Goal: Task Accomplishment & Management: Manage account settings

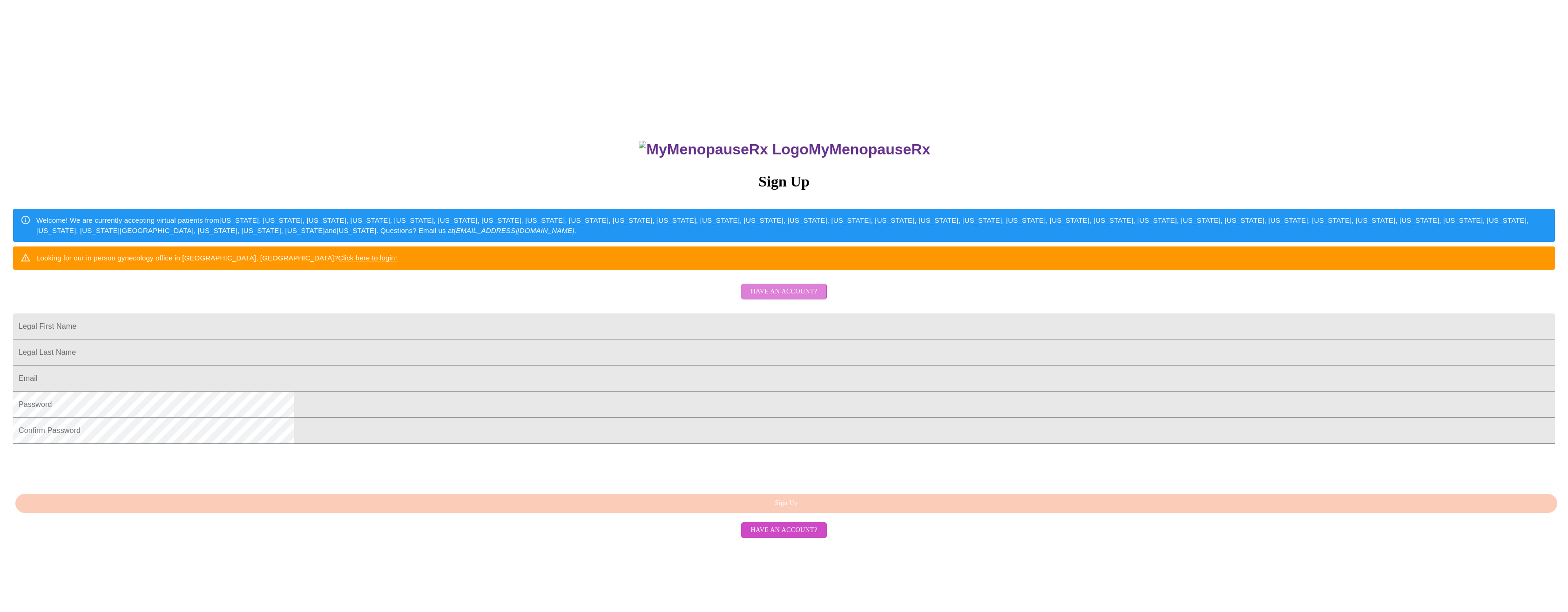
click at [781, 298] on span "Have an account?" at bounding box center [784, 292] width 66 height 12
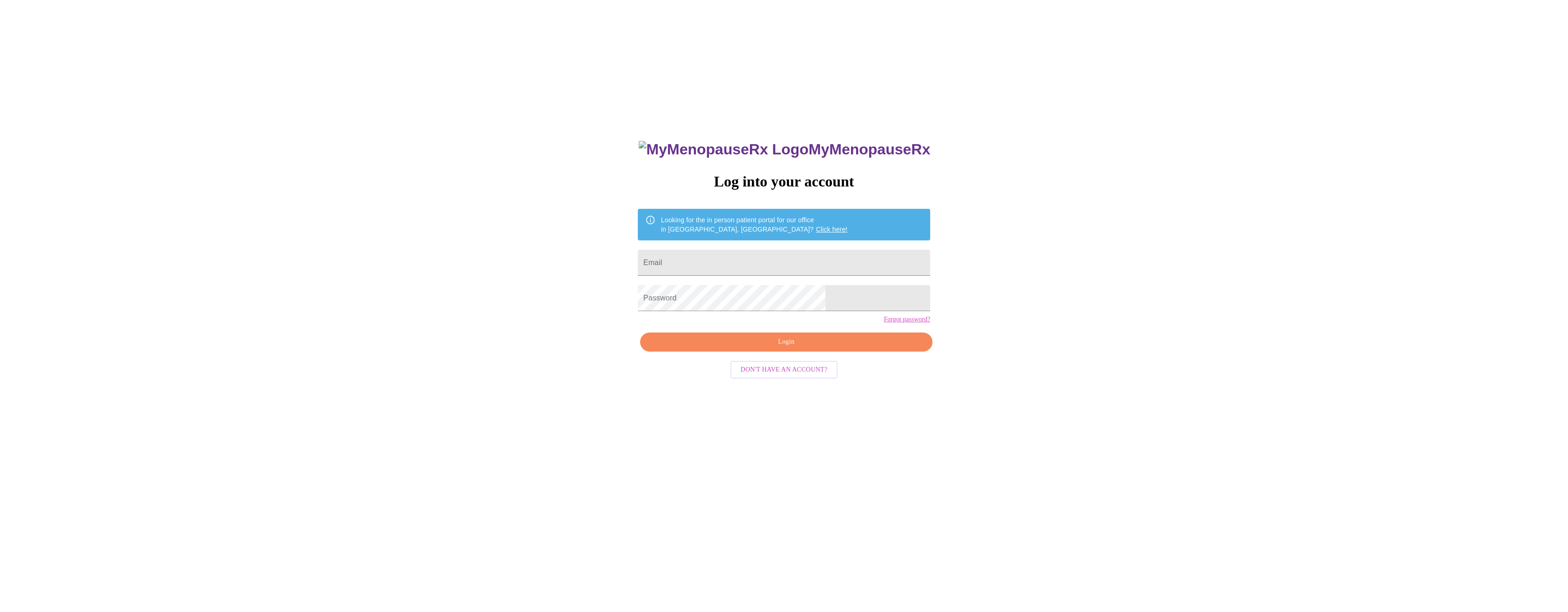
click at [773, 250] on input "Email" at bounding box center [784, 262] width 292 height 26
type input "[EMAIL_ADDRESS][DOMAIN_NAME]"
click at [815, 348] on span "Login" at bounding box center [786, 342] width 271 height 12
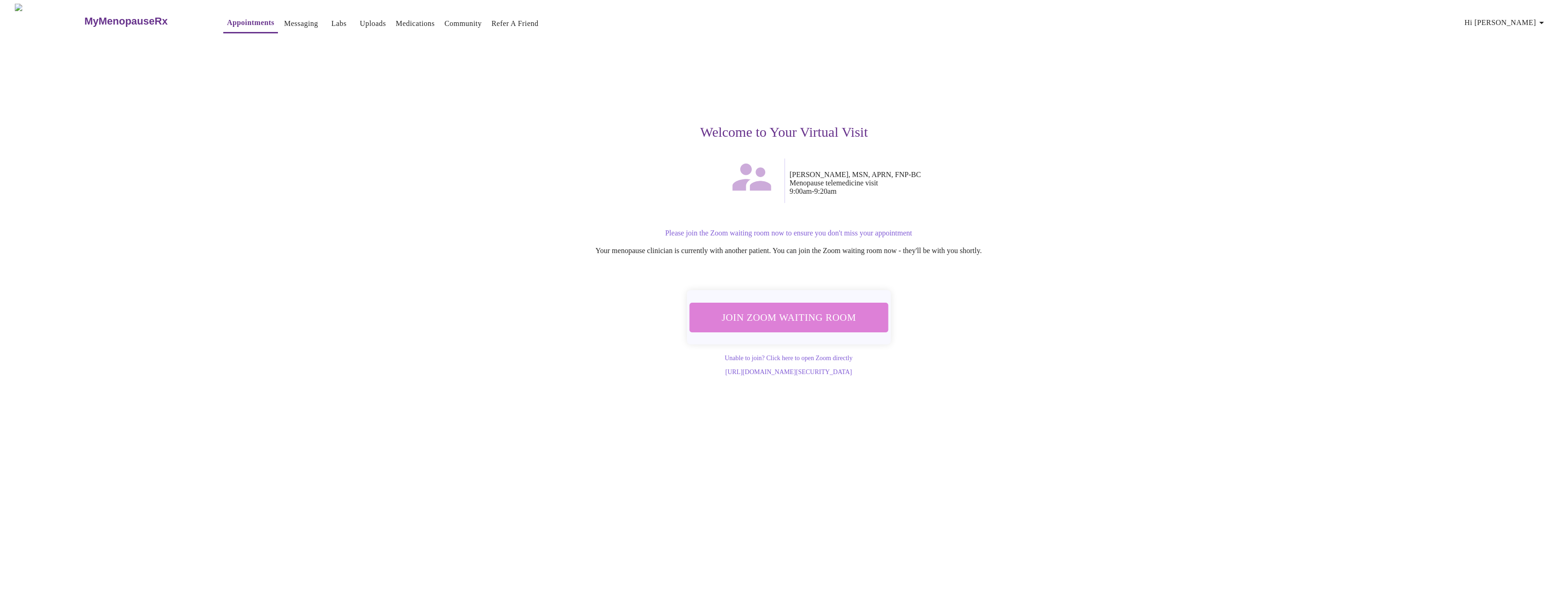
click at [799, 312] on span "Join Zoom Waiting Room" at bounding box center [789, 317] width 183 height 18
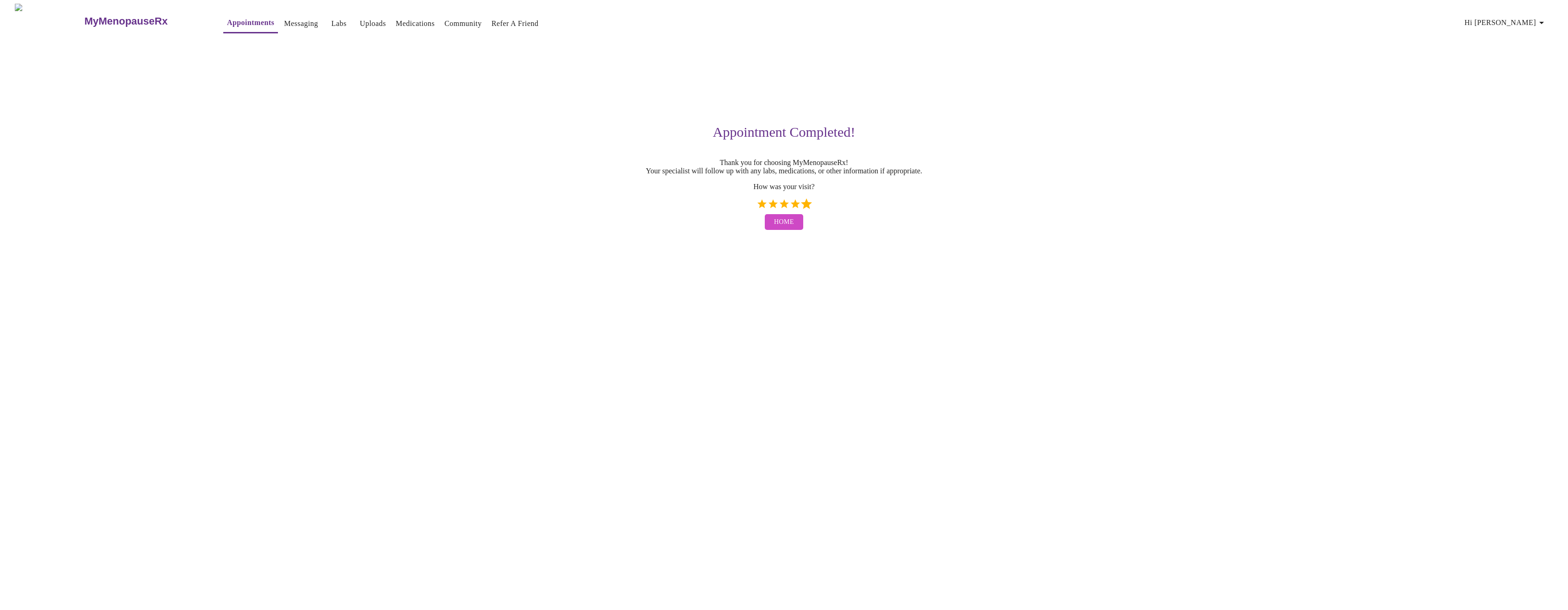
click at [808, 207] on label "5 Stars" at bounding box center [806, 204] width 11 height 11
click at [756, 207] on input "5 Stars" at bounding box center [756, 207] width 1 height 1
radio input "true"
click at [784, 228] on span "Home" at bounding box center [784, 223] width 20 height 12
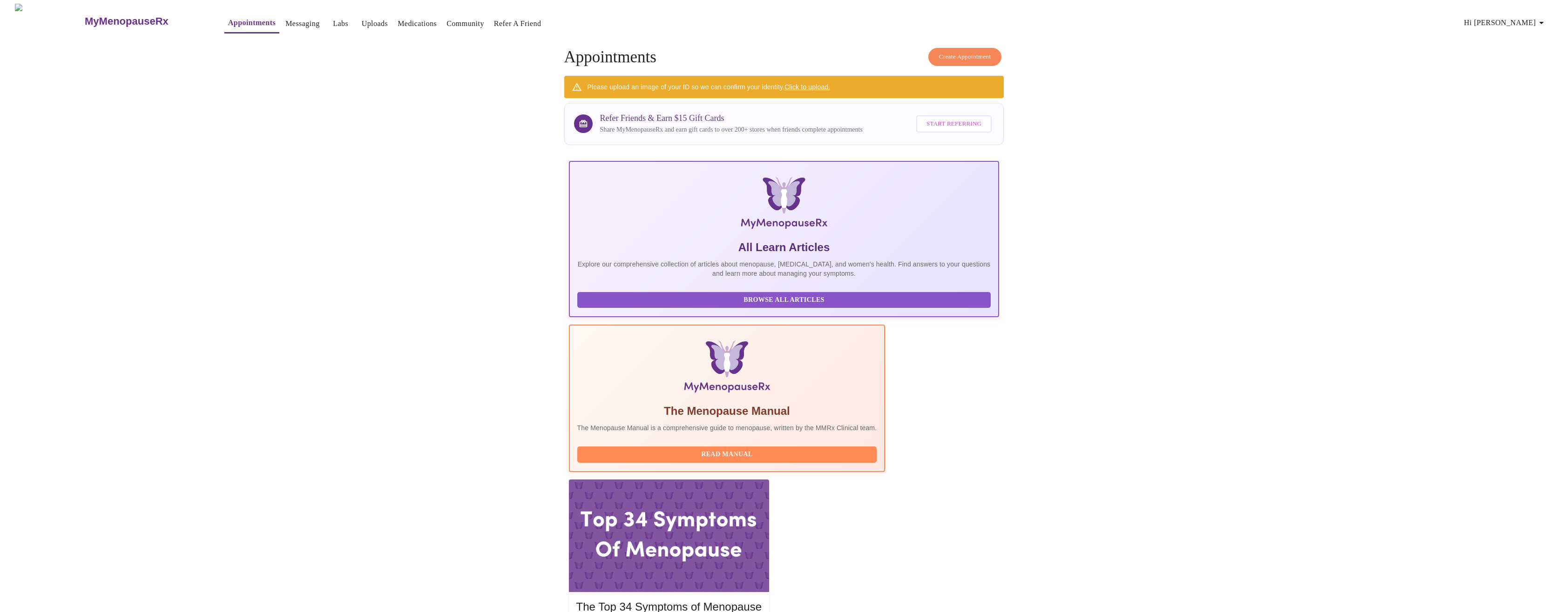
click at [1542, 18] on icon "button" at bounding box center [1541, 22] width 11 height 11
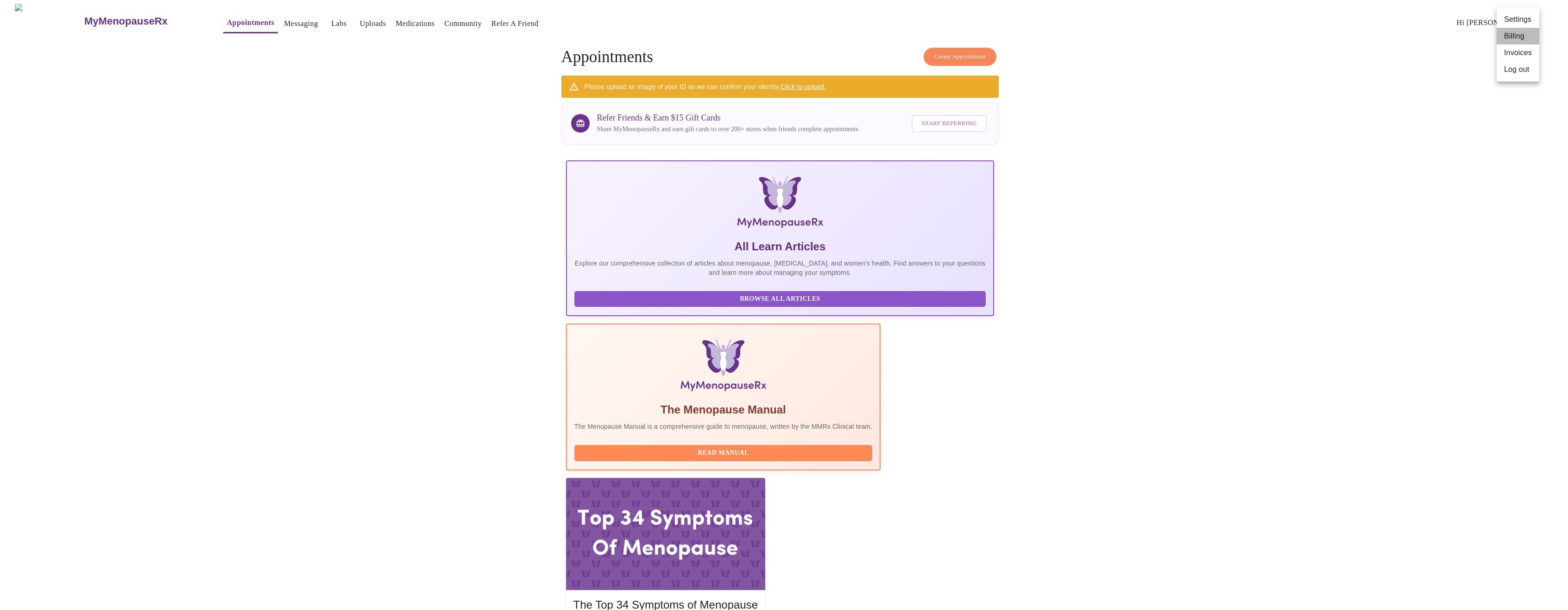
click at [1520, 36] on li "Billing" at bounding box center [1518, 36] width 43 height 17
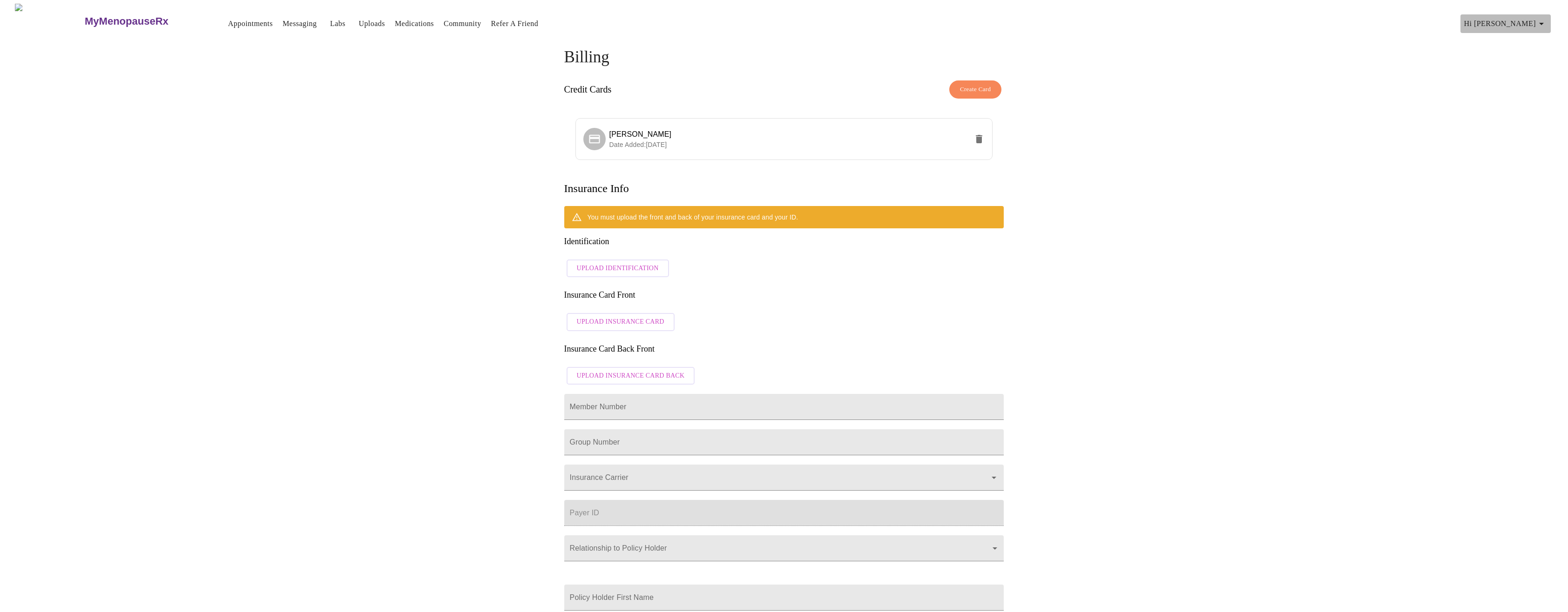
click at [1542, 20] on icon "button" at bounding box center [1541, 24] width 11 height 11
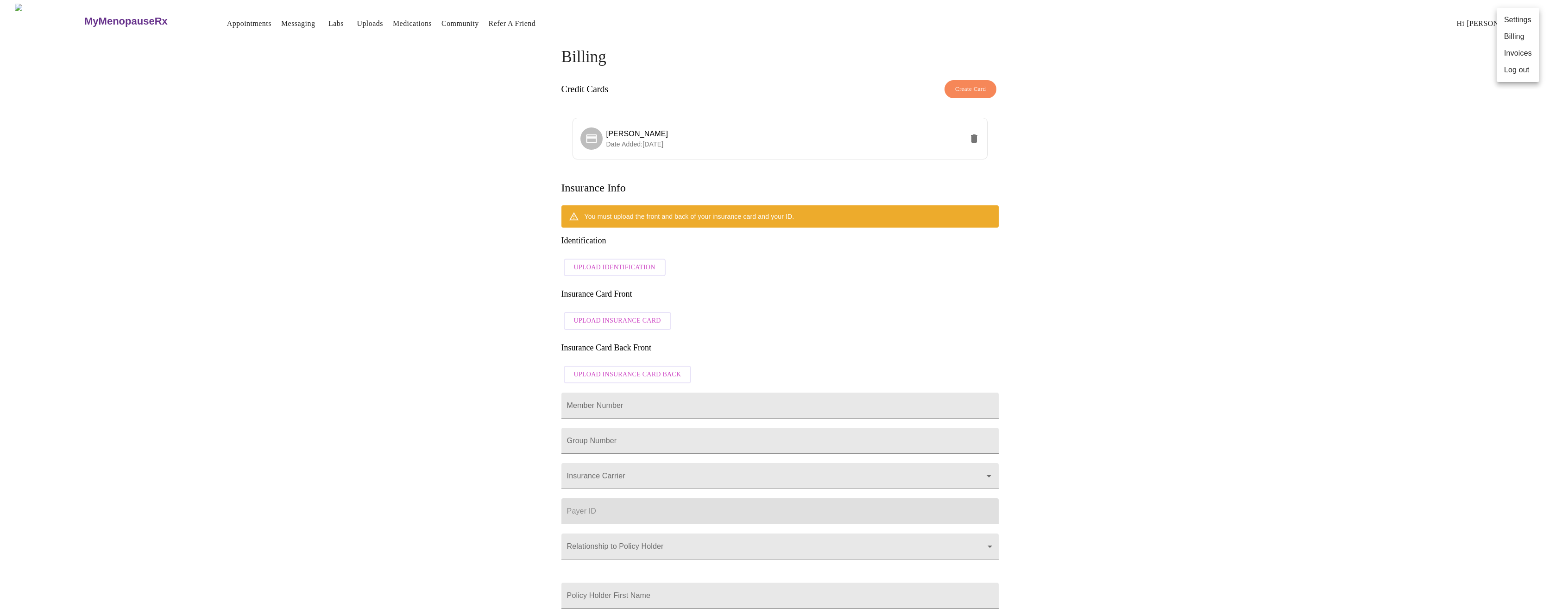
click at [1524, 70] on li "Log out" at bounding box center [1518, 70] width 43 height 17
